Goal: Find specific page/section: Find specific page/section

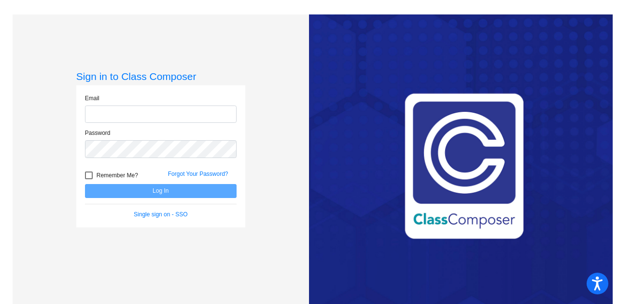
type input "[PERSON_NAME][EMAIL_ADDRESS][PERSON_NAME][DOMAIN_NAME]"
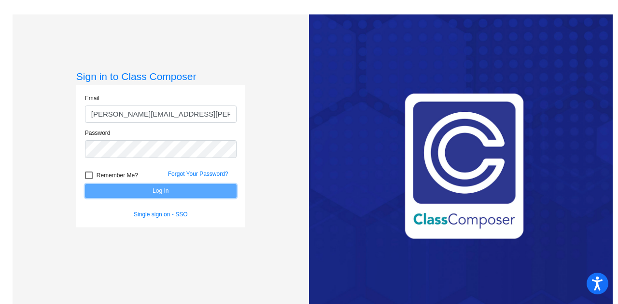
click at [201, 191] on button "Log In" at bounding box center [161, 191] width 152 height 14
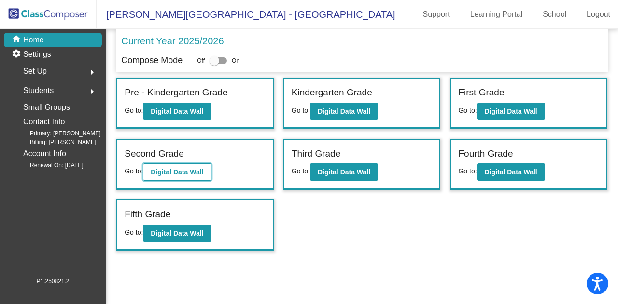
click at [180, 171] on b "Digital Data Wall" at bounding box center [177, 172] width 53 height 8
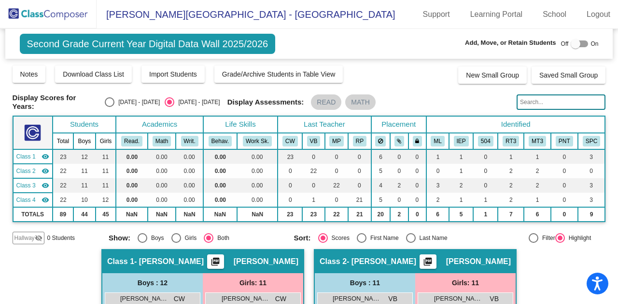
click at [566, 100] on input "text" at bounding box center [560, 102] width 89 height 15
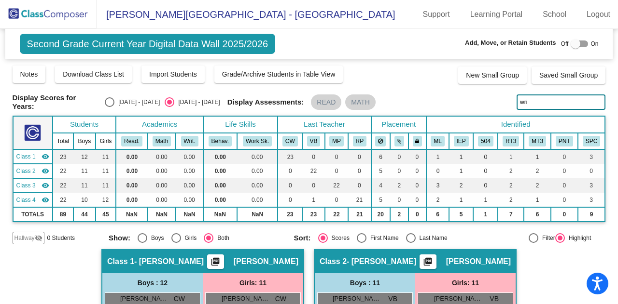
type input "wrig"
click at [541, 99] on input "wrig" at bounding box center [560, 102] width 89 height 15
